Goal: Find contact information: Find contact information

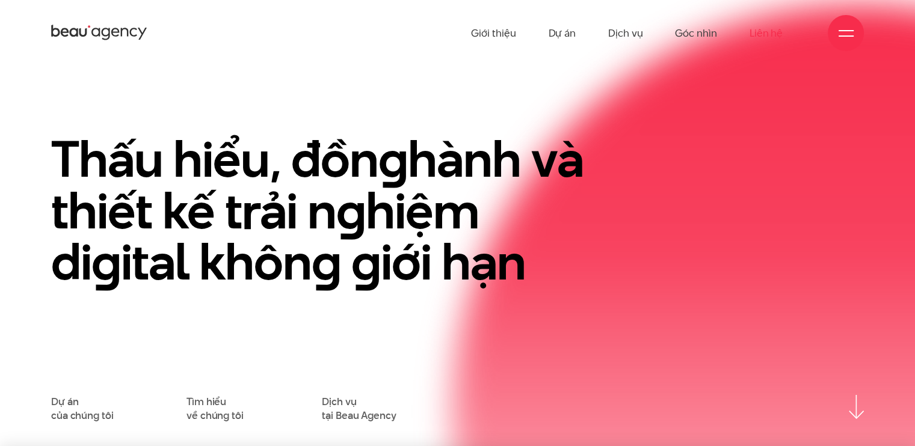
click at [763, 35] on link "Liên hệ" at bounding box center [766, 33] width 33 height 66
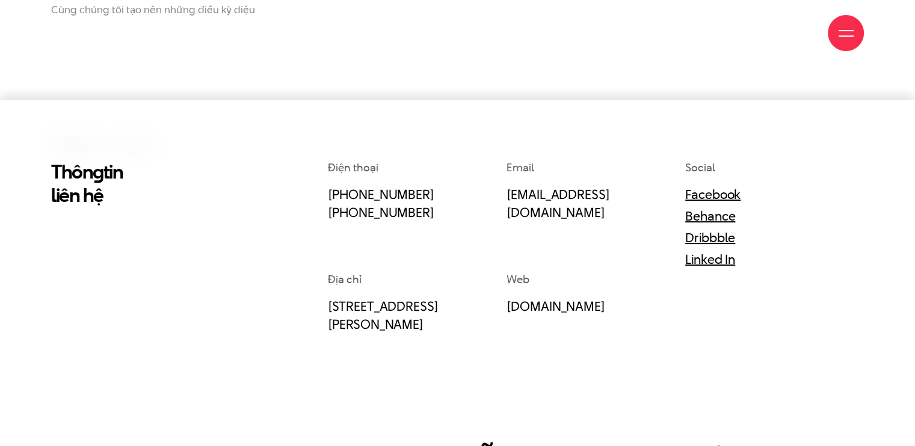
scroll to position [241, 0]
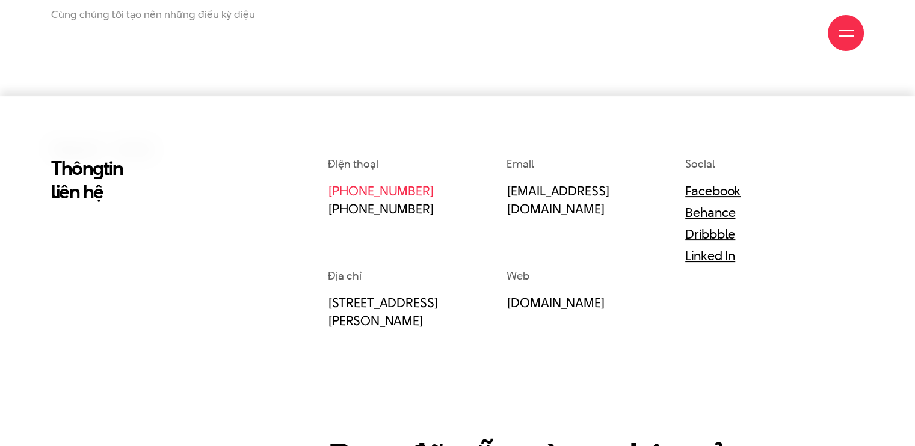
drag, startPoint x: 397, startPoint y: 190, endPoint x: 375, endPoint y: 193, distance: 22.0
click at [375, 193] on link "[PHONE_NUMBER]" at bounding box center [381, 191] width 106 height 18
drag, startPoint x: 438, startPoint y: 191, endPoint x: 320, endPoint y: 195, distance: 118.0
click at [320, 195] on div "Điện thoại [PHONE_NUMBER] [PHONE_NUMBER] Email [EMAIL_ADDRESS][DOMAIN_NAME] Soc…" at bounding box center [596, 387] width 554 height 463
copy link "[PHONE_NUMBER]"
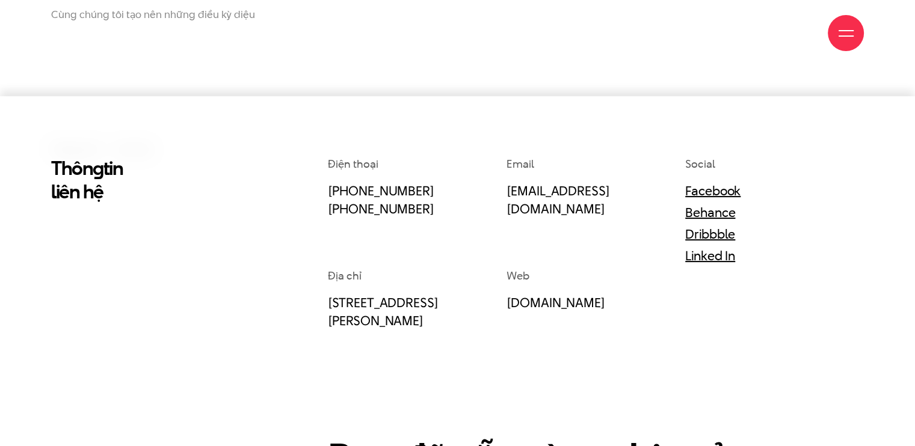
drag, startPoint x: 442, startPoint y: 214, endPoint x: 280, endPoint y: 212, distance: 161.9
click at [280, 212] on div "Thôn g tin liên hệ Điện thoại [PHONE_NUMBER] [PHONE_NUMBER] Email [EMAIL_ADDRES…" at bounding box center [457, 387] width 831 height 463
click at [156, 275] on div "Thôn g tin liên hệ" at bounding box center [146, 387] width 208 height 463
drag, startPoint x: 425, startPoint y: 212, endPoint x: 322, endPoint y: 218, distance: 102.5
click at [322, 218] on div "Điện thoại [PHONE_NUMBER] [PHONE_NUMBER] Email [EMAIL_ADDRESS][DOMAIN_NAME] Soc…" at bounding box center [596, 387] width 554 height 463
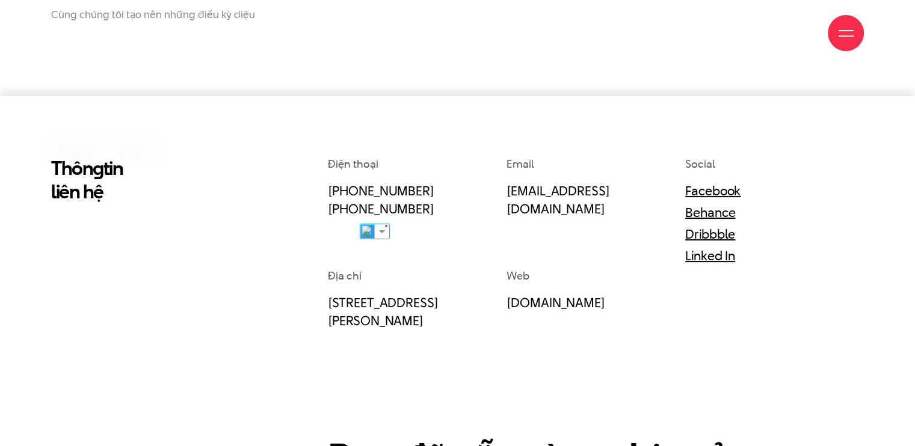
copy link "[PHONE_NUMBER]"
click at [255, 262] on div "Thôn g tin liên hệ Điện thoại [PHONE_NUMBER] [PHONE_NUMBER] Email [EMAIL_ADDRES…" at bounding box center [457, 387] width 831 height 463
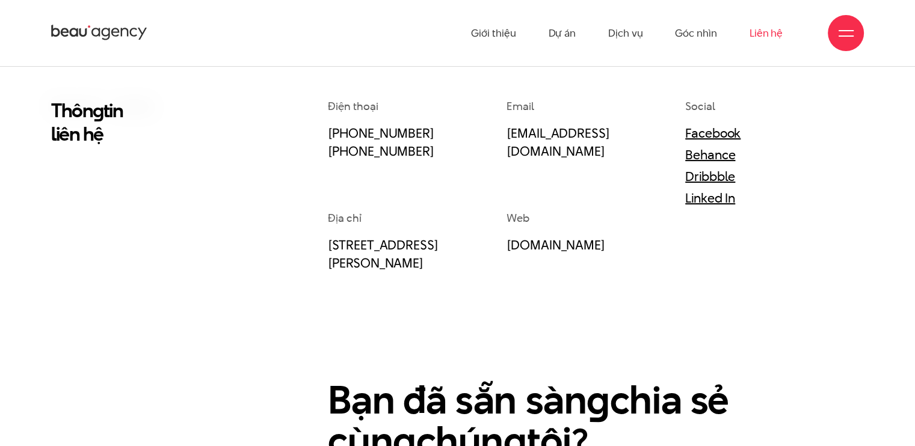
scroll to position [279, 0]
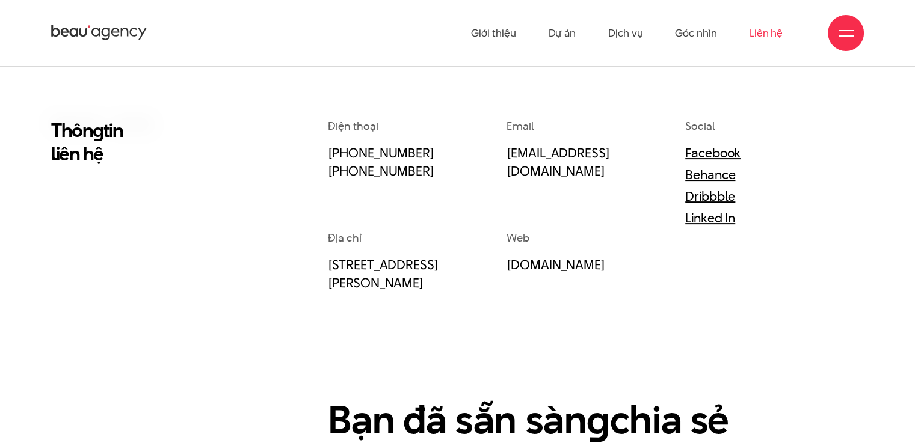
drag, startPoint x: 445, startPoint y: 153, endPoint x: 315, endPoint y: 144, distance: 130.2
click at [315, 144] on div "Thôn g tin liên hệ Điện thoại [PHONE_NUMBER] [PHONE_NUMBER] Email [EMAIL_ADDRES…" at bounding box center [457, 350] width 831 height 463
copy link "[PHONE_NUMBER]"
click at [213, 173] on div "Thôn g tin liên hệ" at bounding box center [146, 350] width 208 height 463
click at [693, 146] on link "Facebook" at bounding box center [712, 153] width 55 height 18
